Goal: Task Accomplishment & Management: Manage account settings

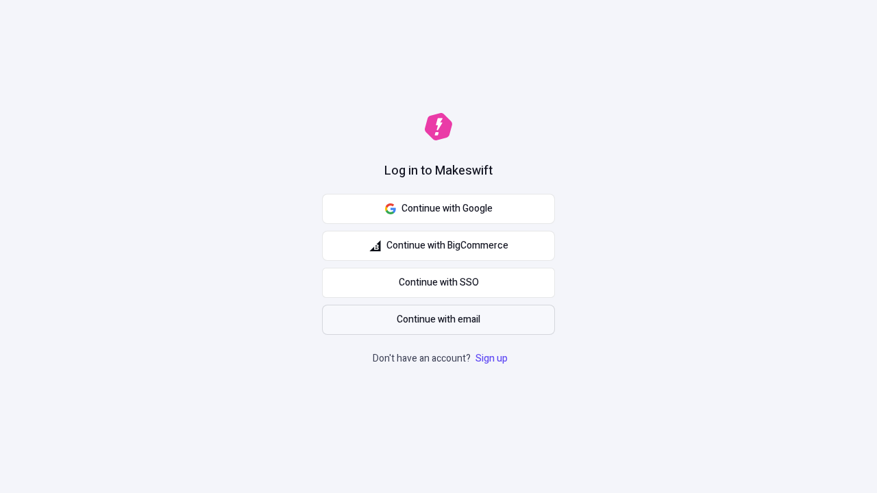
click at [439, 320] on span "Continue with email" at bounding box center [439, 320] width 84 height 15
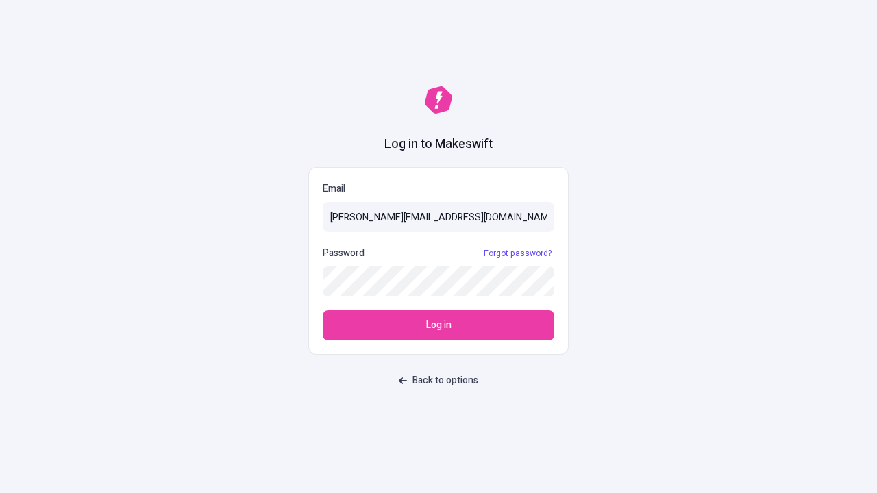
type input "sasha+test-ui@makeswift.com"
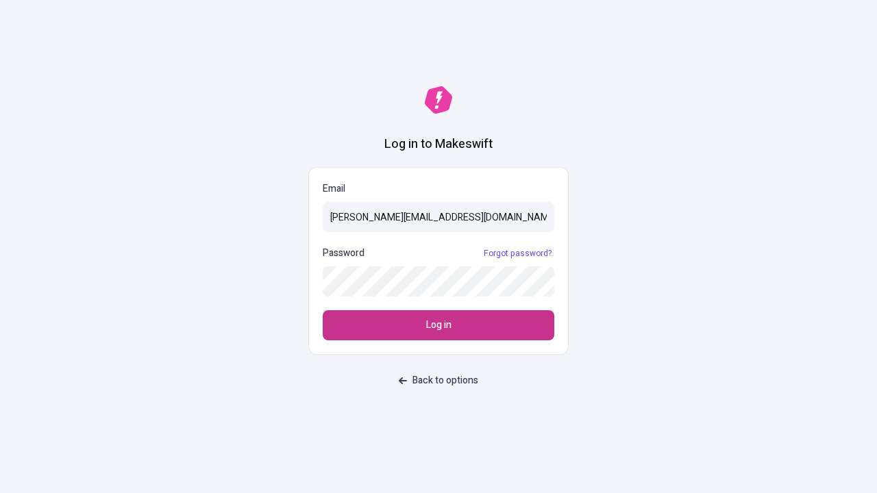
click at [439, 326] on span "Log in" at bounding box center [438, 325] width 25 height 15
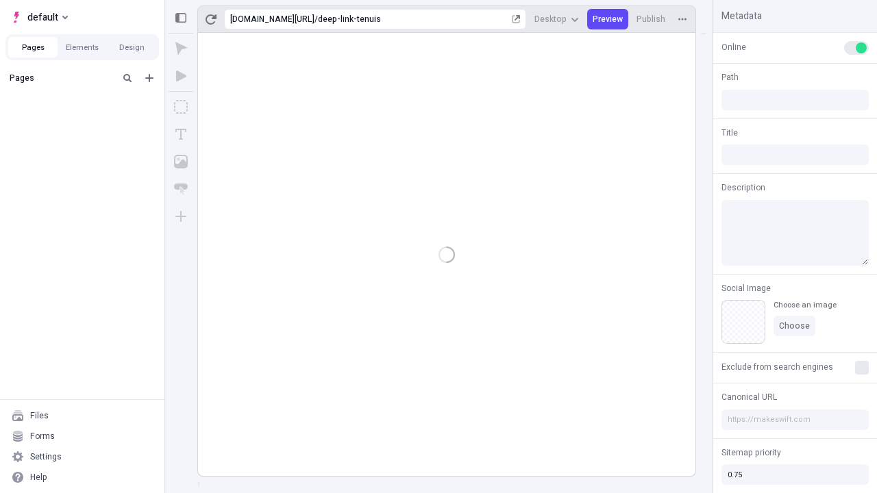
type input "/deep-link-tenuis"
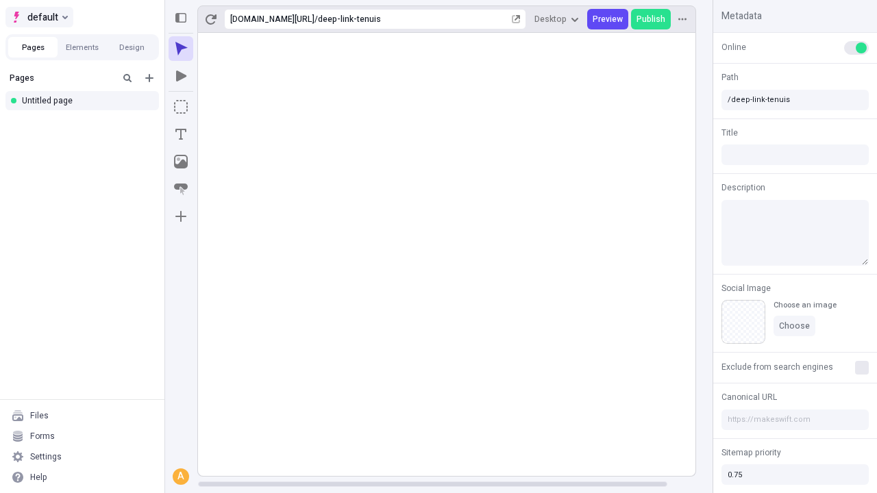
click at [38, 17] on span "default" at bounding box center [42, 17] width 31 height 16
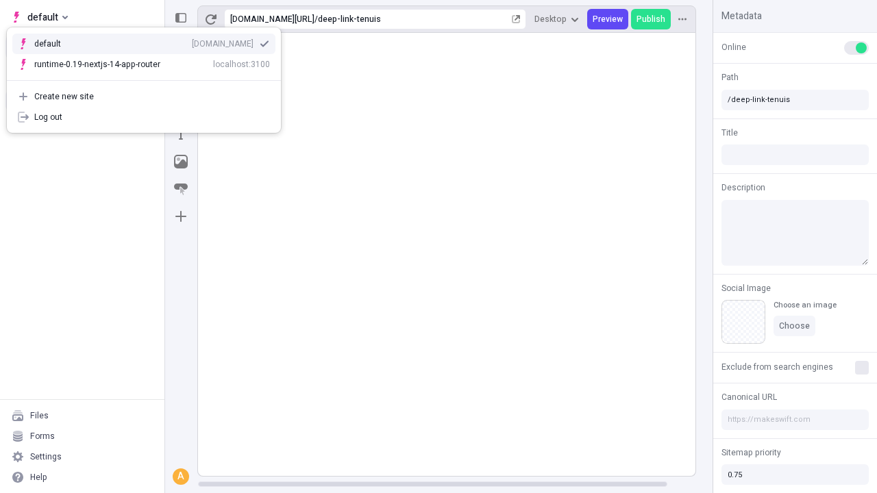
click at [144, 97] on div "Create new site" at bounding box center [152, 96] width 236 height 11
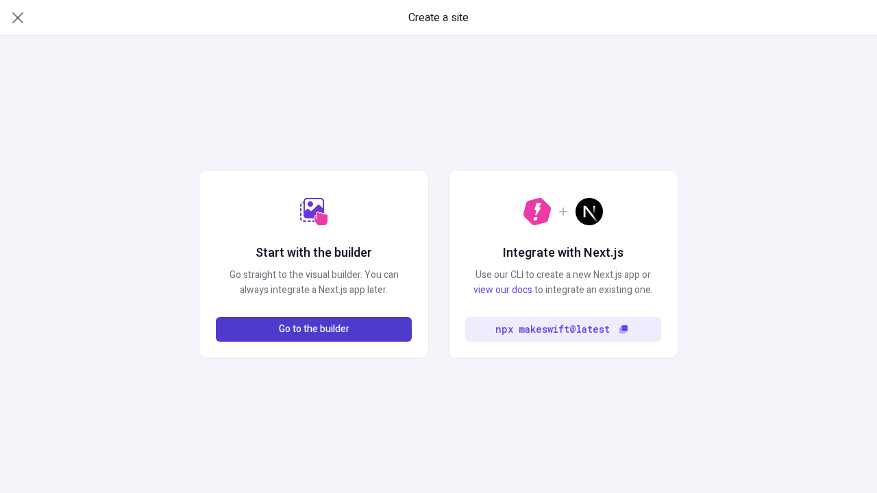
click at [314, 330] on span "Go to the builder" at bounding box center [314, 329] width 71 height 15
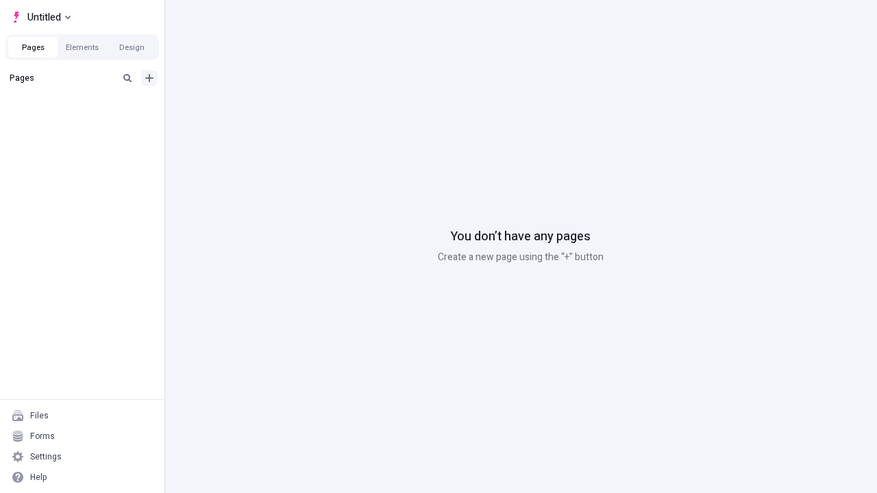
click at [149, 78] on icon "Add new" at bounding box center [149, 78] width 8 height 8
click at [86, 123] on div "Blank page" at bounding box center [87, 122] width 132 height 21
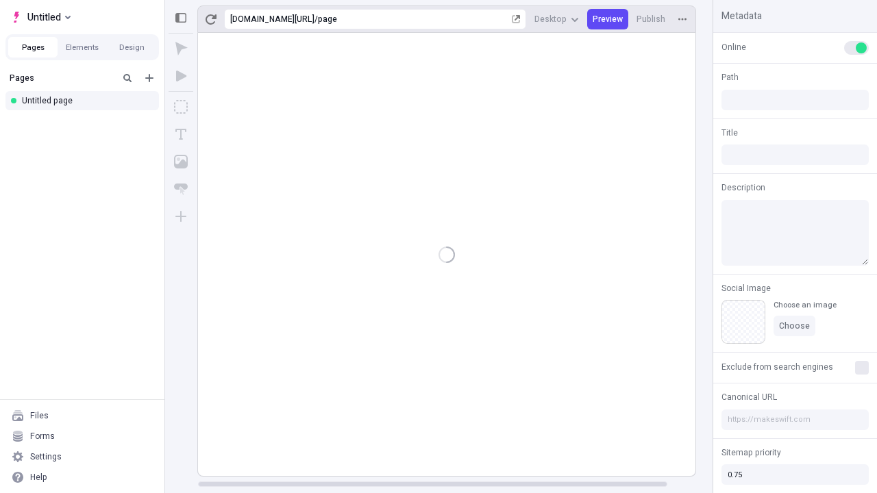
type input "/page"
click at [652, 19] on span "Publish" at bounding box center [651, 19] width 29 height 11
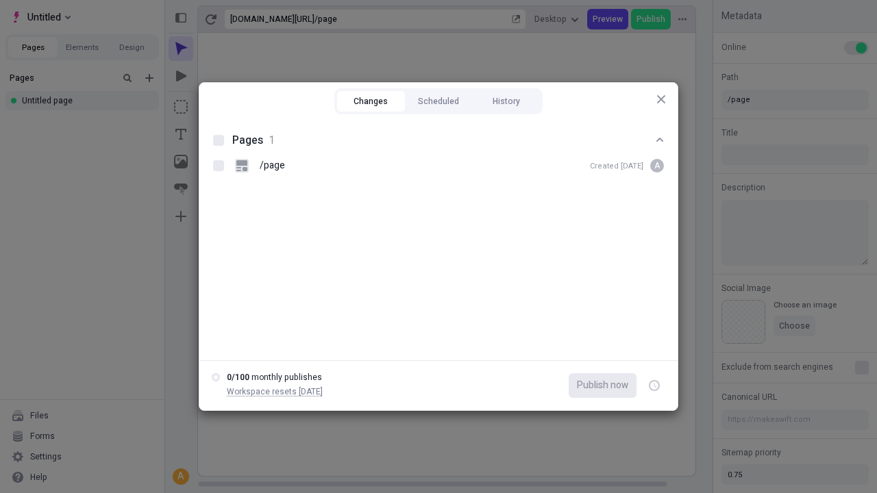
click at [371, 101] on button "Changes" at bounding box center [371, 101] width 68 height 21
click at [219, 141] on div at bounding box center [218, 140] width 11 height 11
checkbox input "true"
click at [655, 386] on icon "button" at bounding box center [655, 386] width 3 height 5
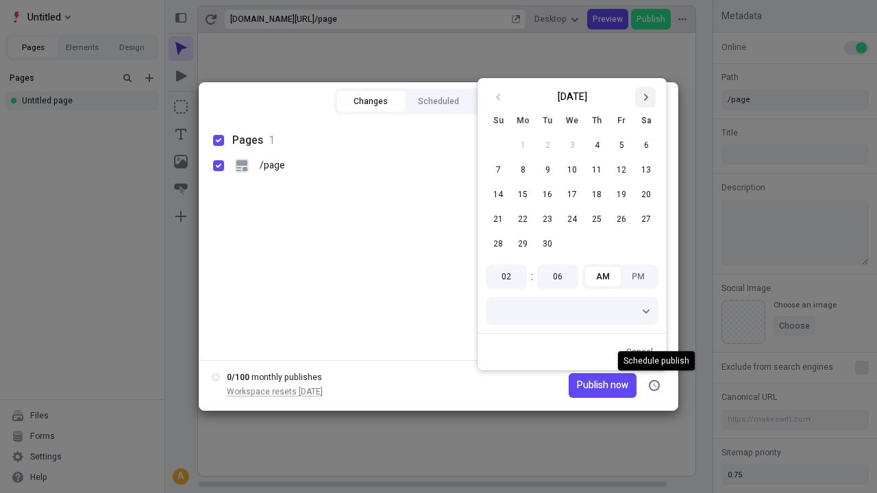
click at [646, 97] on icon "Go to next month" at bounding box center [646, 97] width 8 height 8
click at [572, 145] on button "1" at bounding box center [572, 145] width 25 height 25
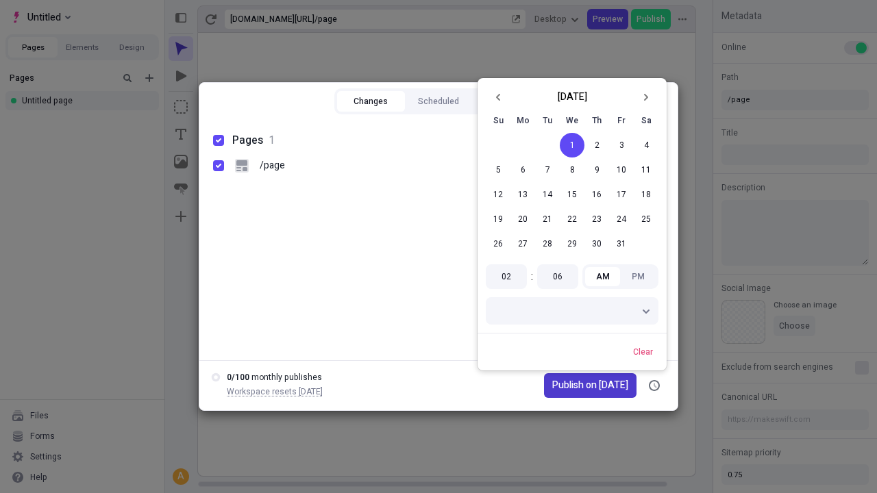
click at [582, 386] on span "Publish on [DATE]" at bounding box center [590, 385] width 76 height 15
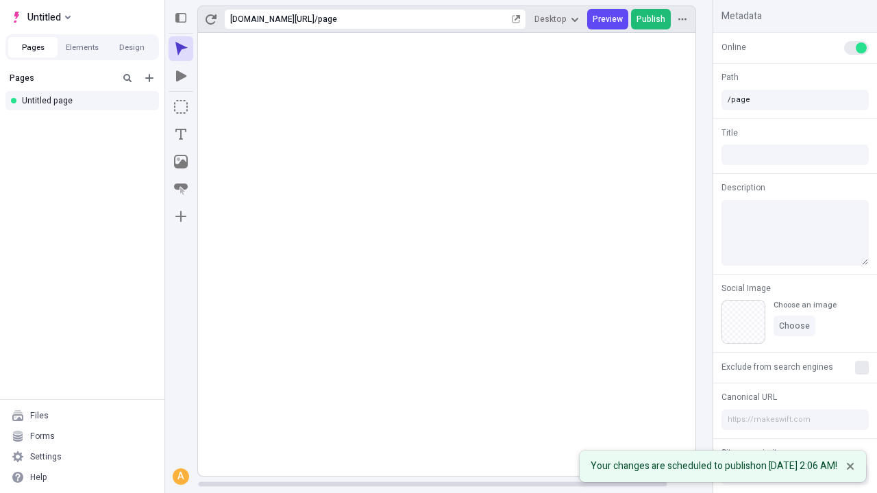
click at [652, 19] on span "Publish" at bounding box center [651, 19] width 29 height 11
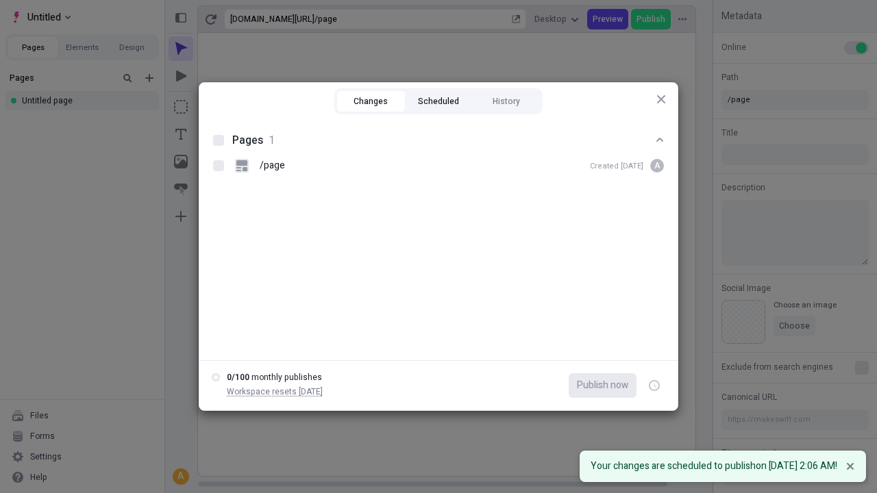
click at [439, 101] on button "Scheduled" at bounding box center [439, 101] width 68 height 21
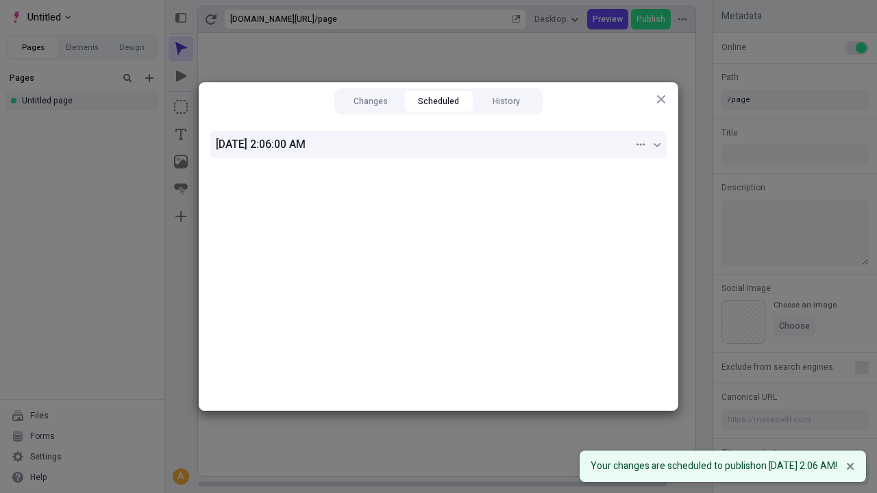
click at [439, 145] on div "[DATE] 2:06:00 AM" at bounding box center [425, 144] width 418 height 16
